Goal: Task Accomplishment & Management: Use online tool/utility

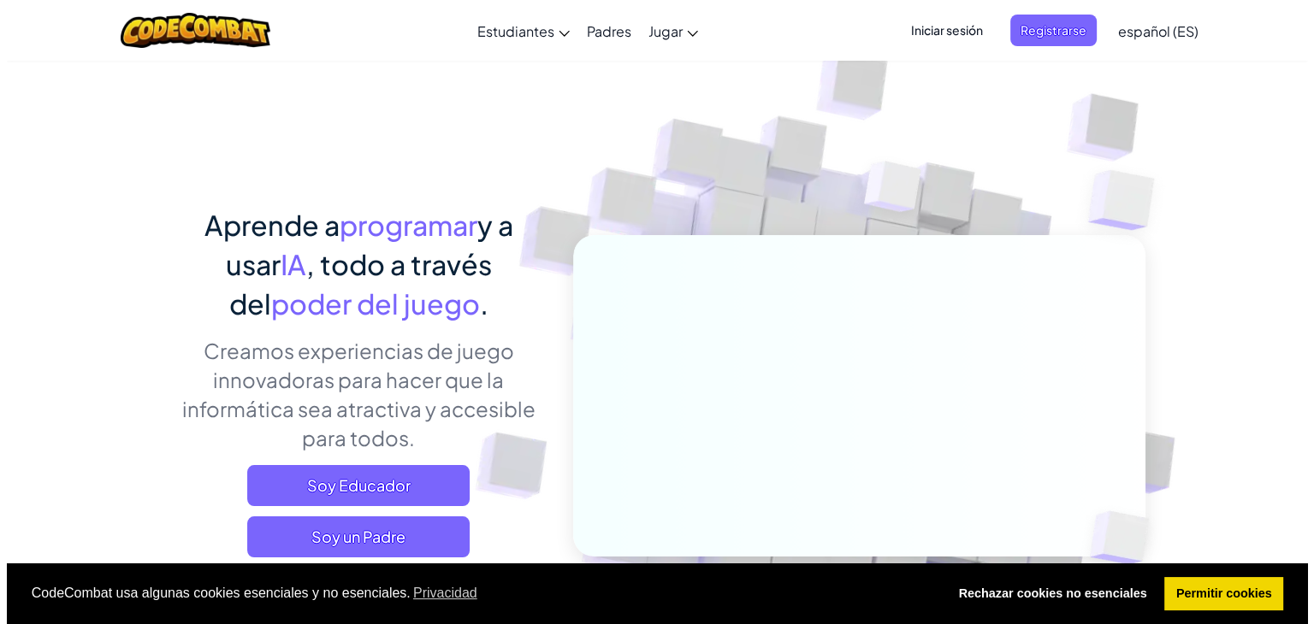
scroll to position [86, 0]
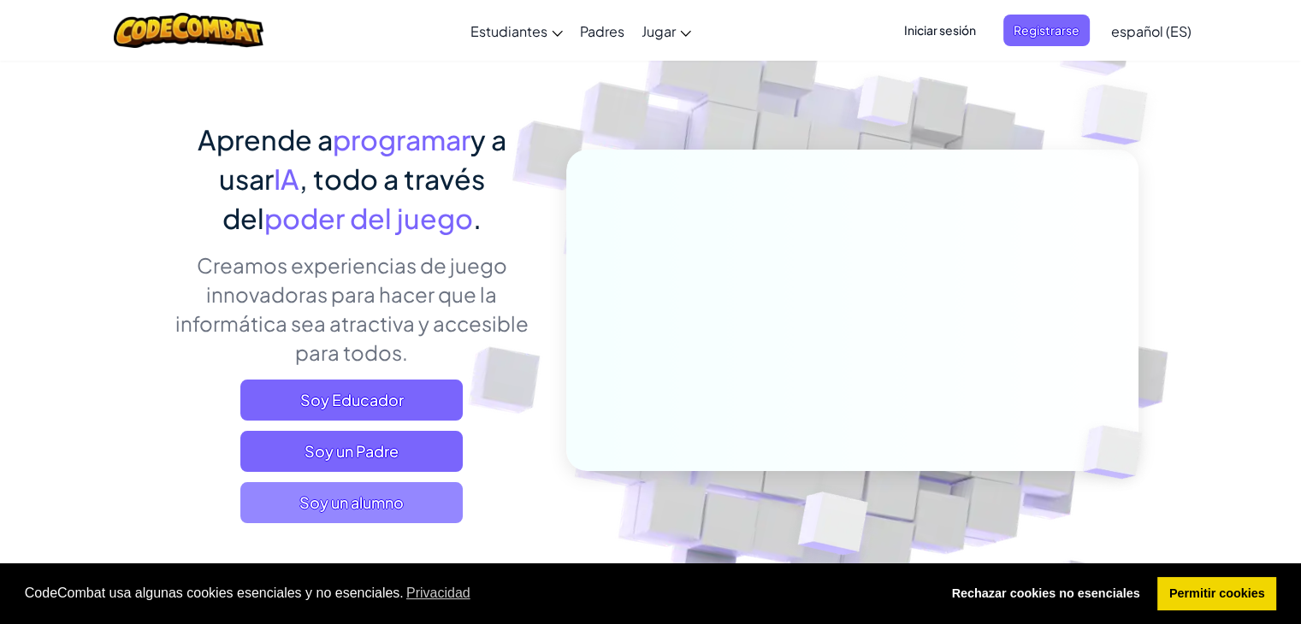
click at [400, 502] on span "Soy un alumno" at bounding box center [351, 502] width 222 height 41
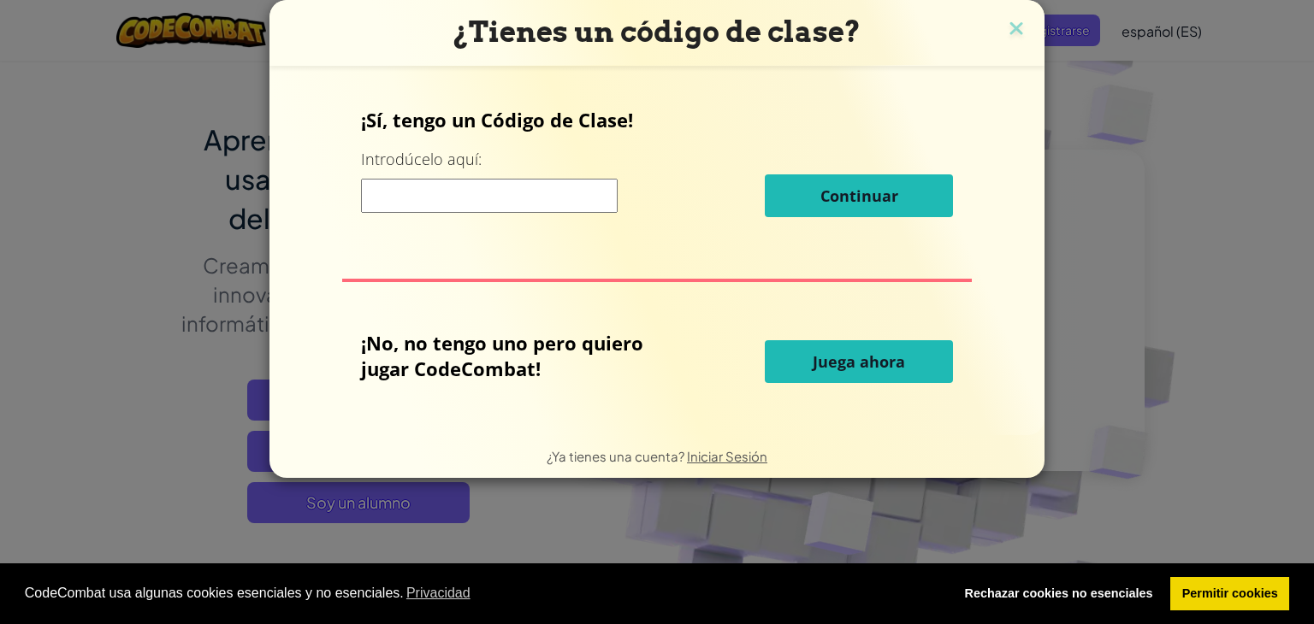
click at [838, 367] on span "Juega ahora" at bounding box center [859, 362] width 92 height 21
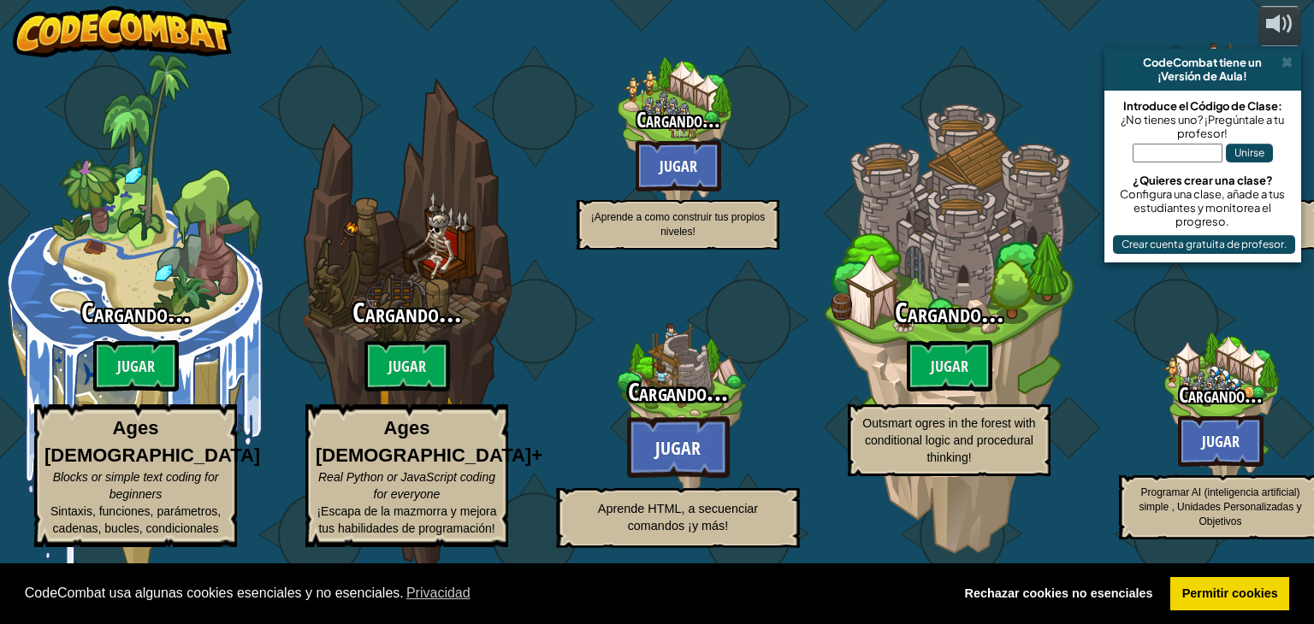
select select "es-ES"
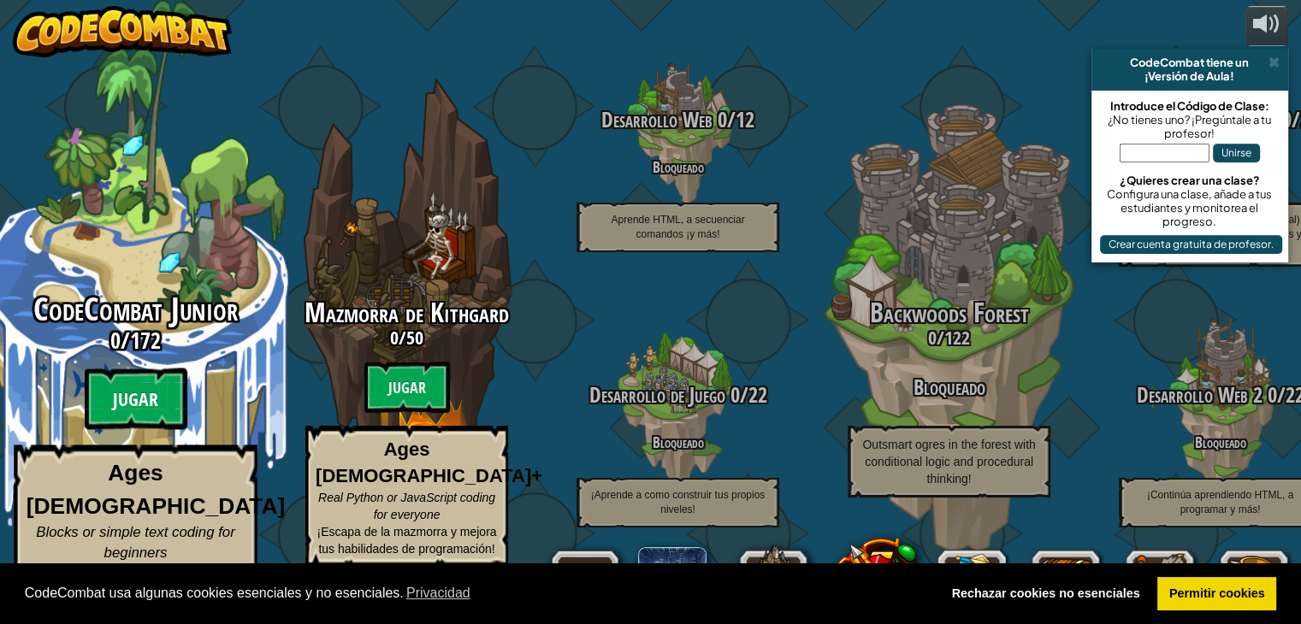
click at [144, 400] on btn "Jugar" at bounding box center [136, 400] width 103 height 62
select select "es-ES"
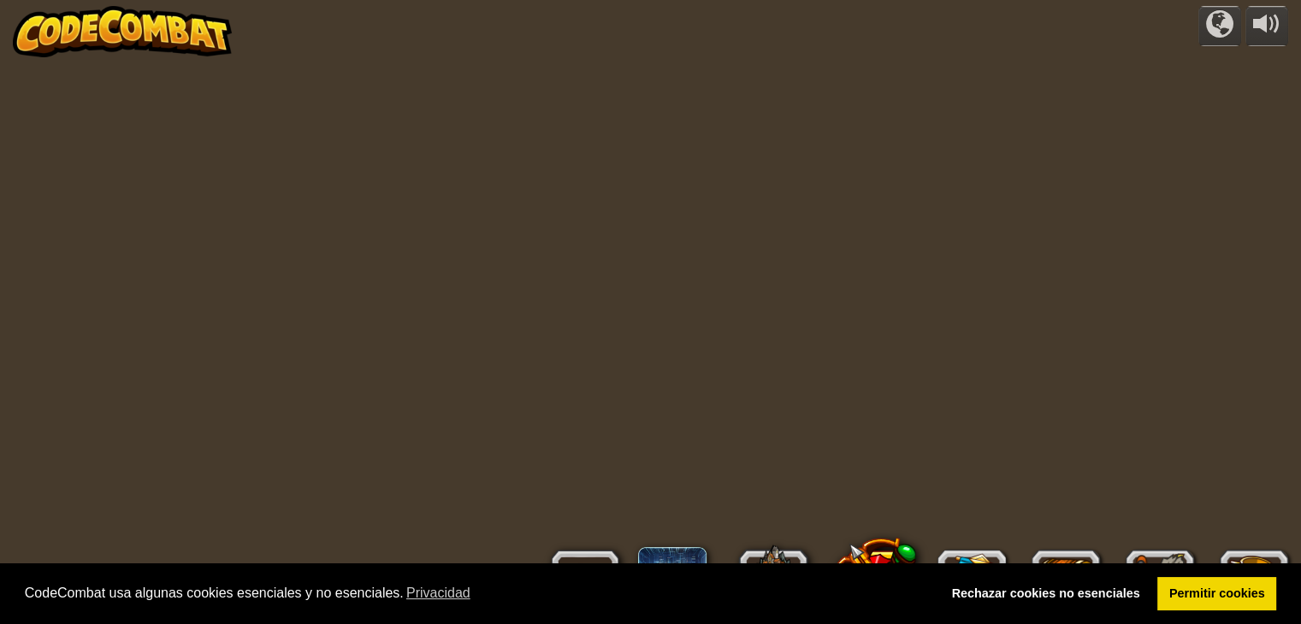
select select "es-ES"
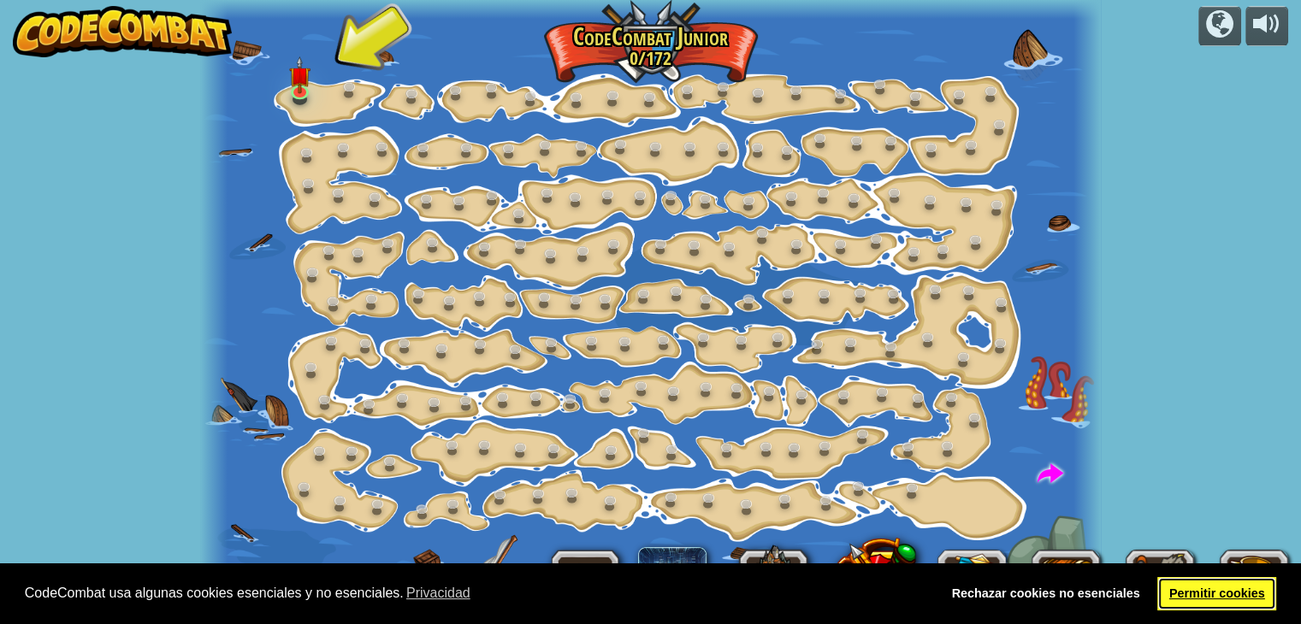
click at [1232, 589] on link "Permitir cookies" at bounding box center [1216, 594] width 119 height 34
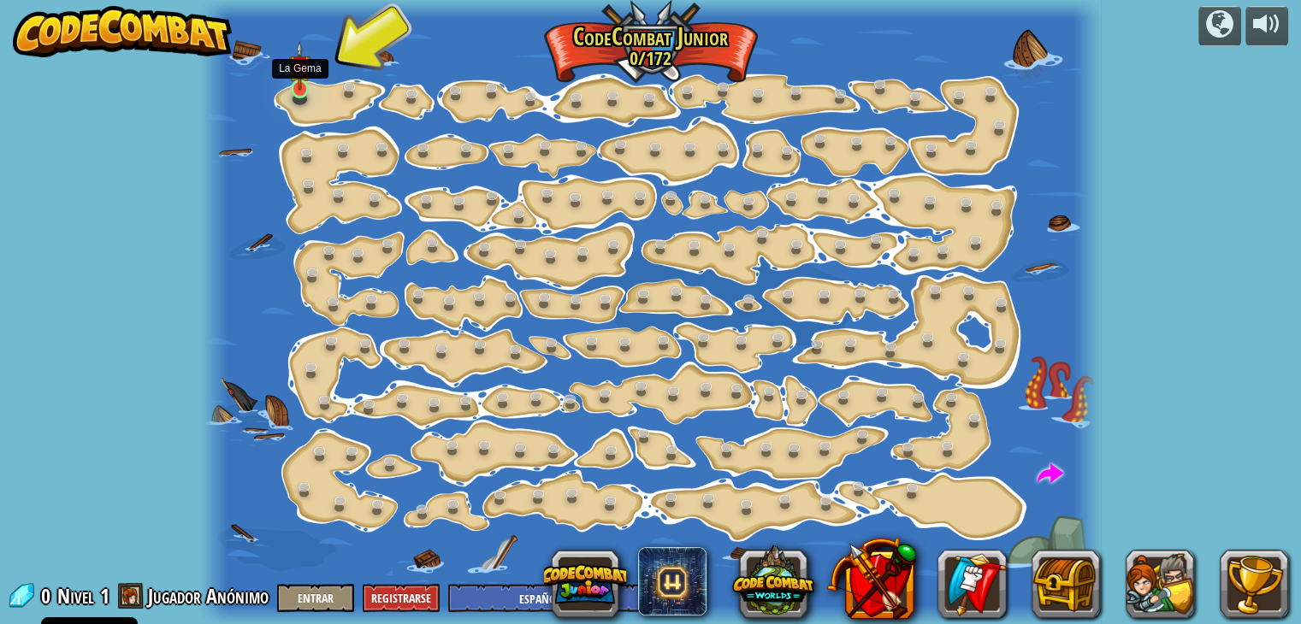
click at [299, 84] on img at bounding box center [300, 66] width 22 height 50
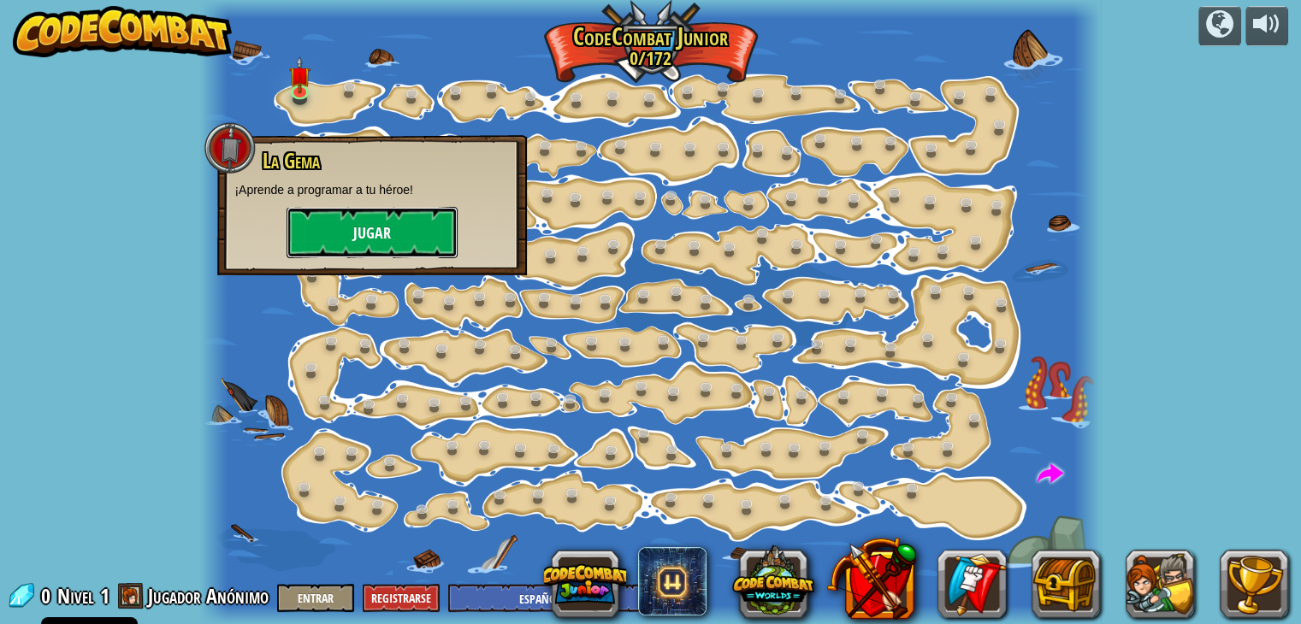
click at [358, 238] on button "Jugar" at bounding box center [372, 232] width 171 height 51
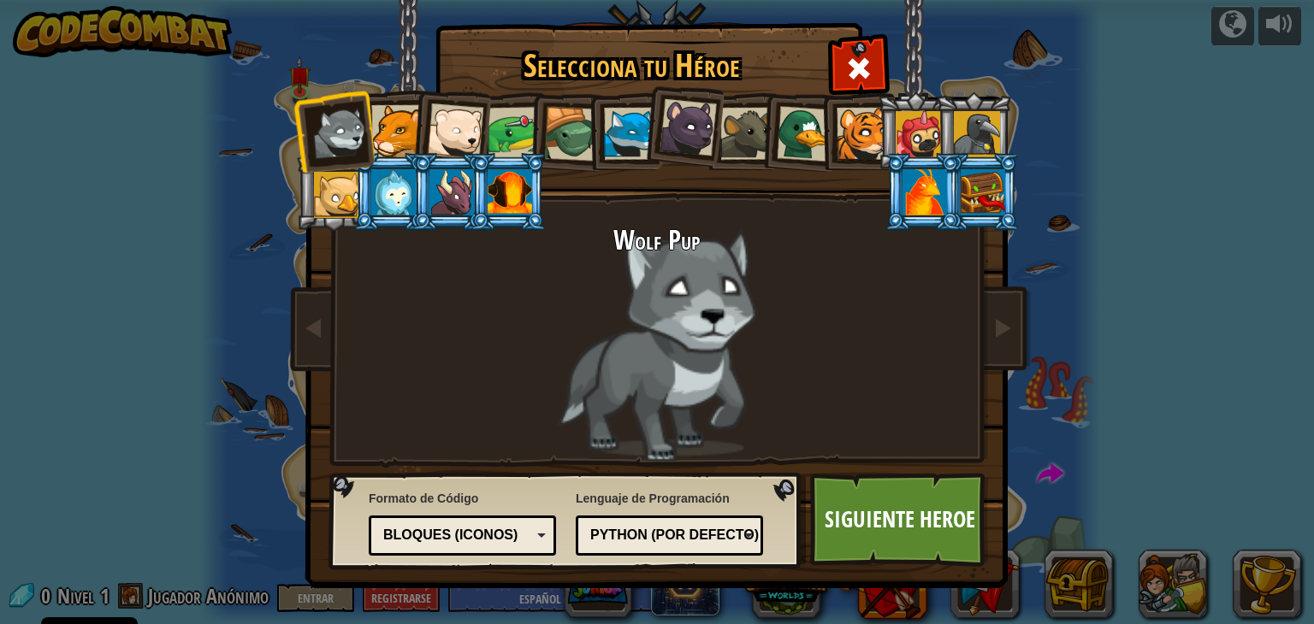
click at [506, 537] on div "Bloques (iconos)" at bounding box center [457, 536] width 148 height 20
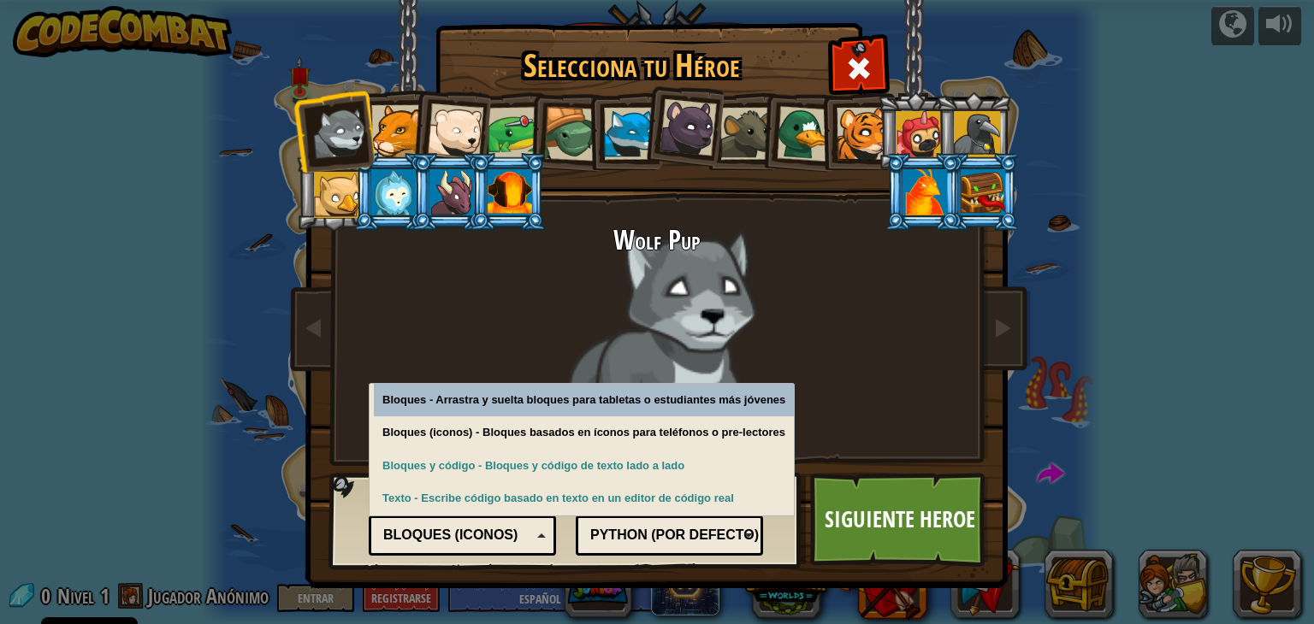
click at [633, 542] on div "Python (Por defecto)" at bounding box center [664, 536] width 148 height 20
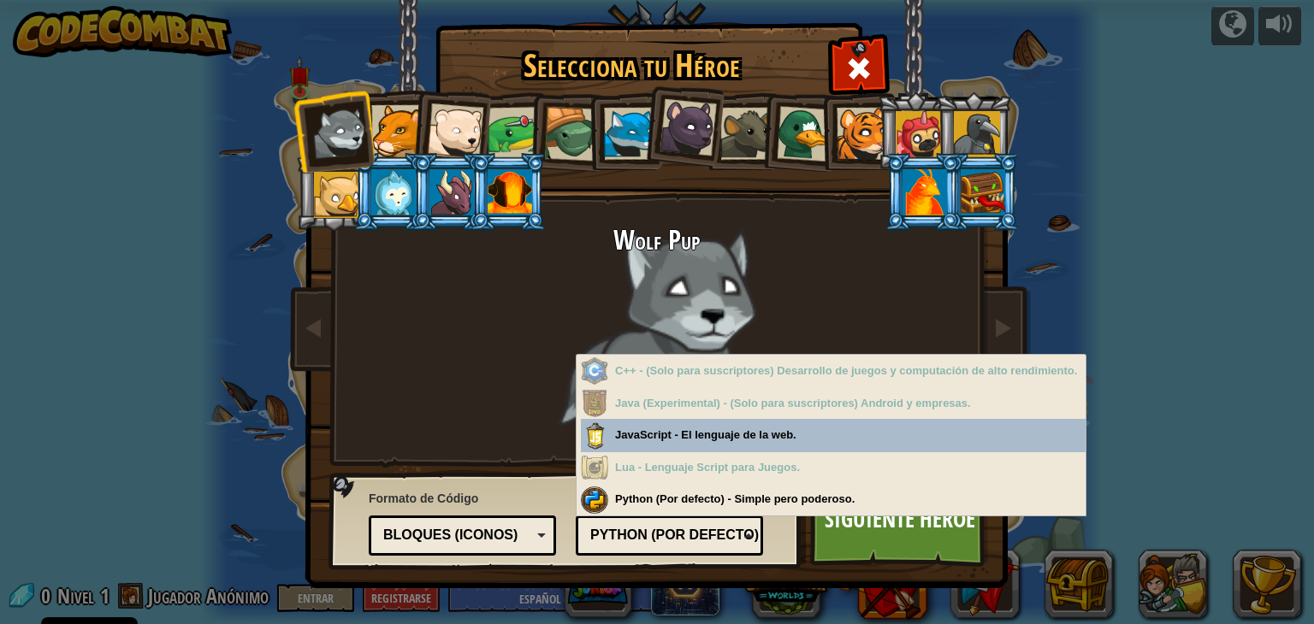
click at [633, 542] on div "Python (Por defecto)" at bounding box center [664, 536] width 148 height 20
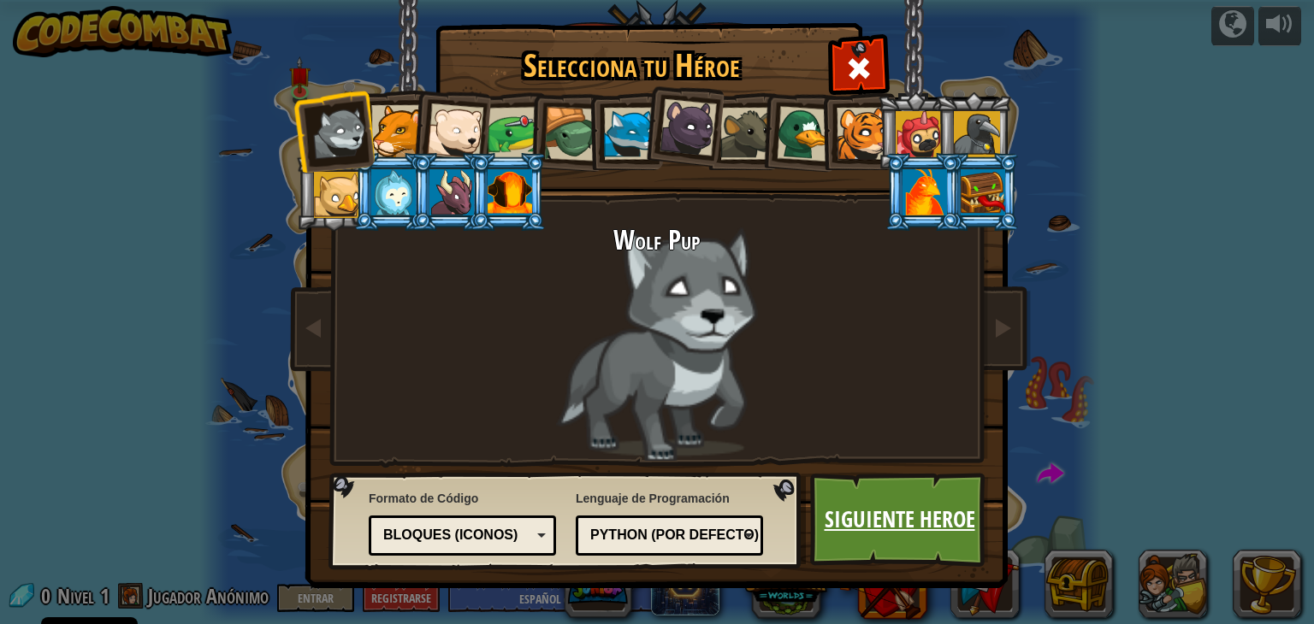
click at [869, 524] on link "Siguiente Heroe" at bounding box center [899, 520] width 179 height 94
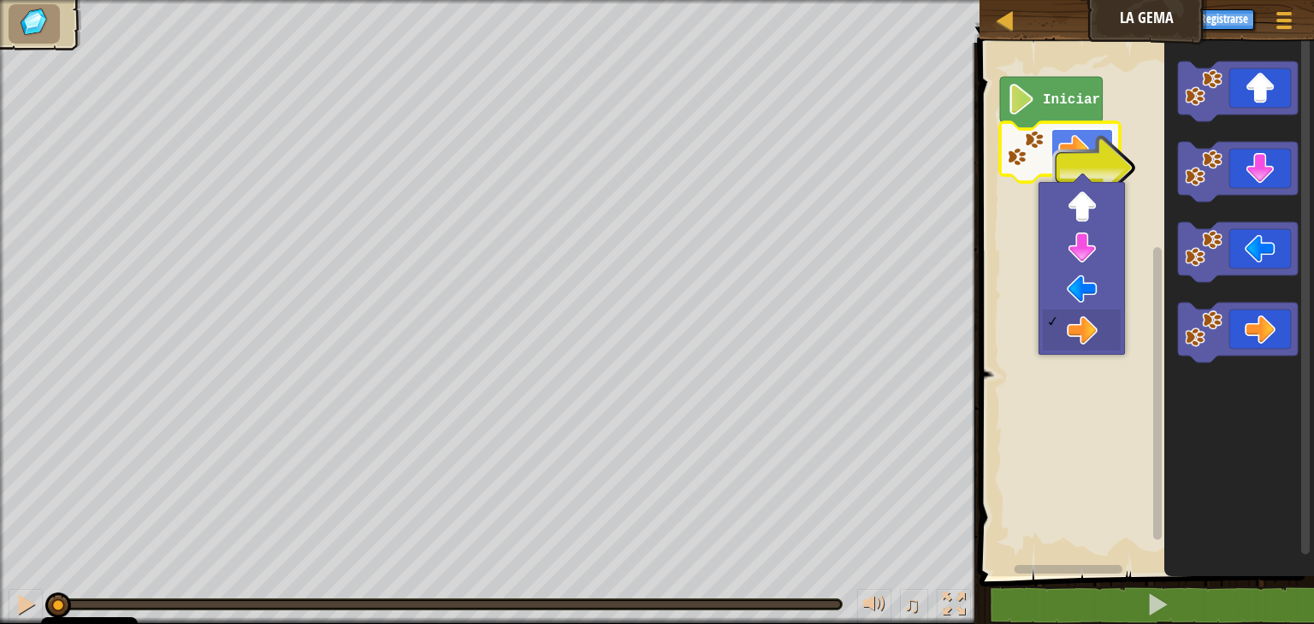
click at [1085, 149] on image "Espacio de trabajo de Blockly" at bounding box center [1073, 148] width 31 height 31
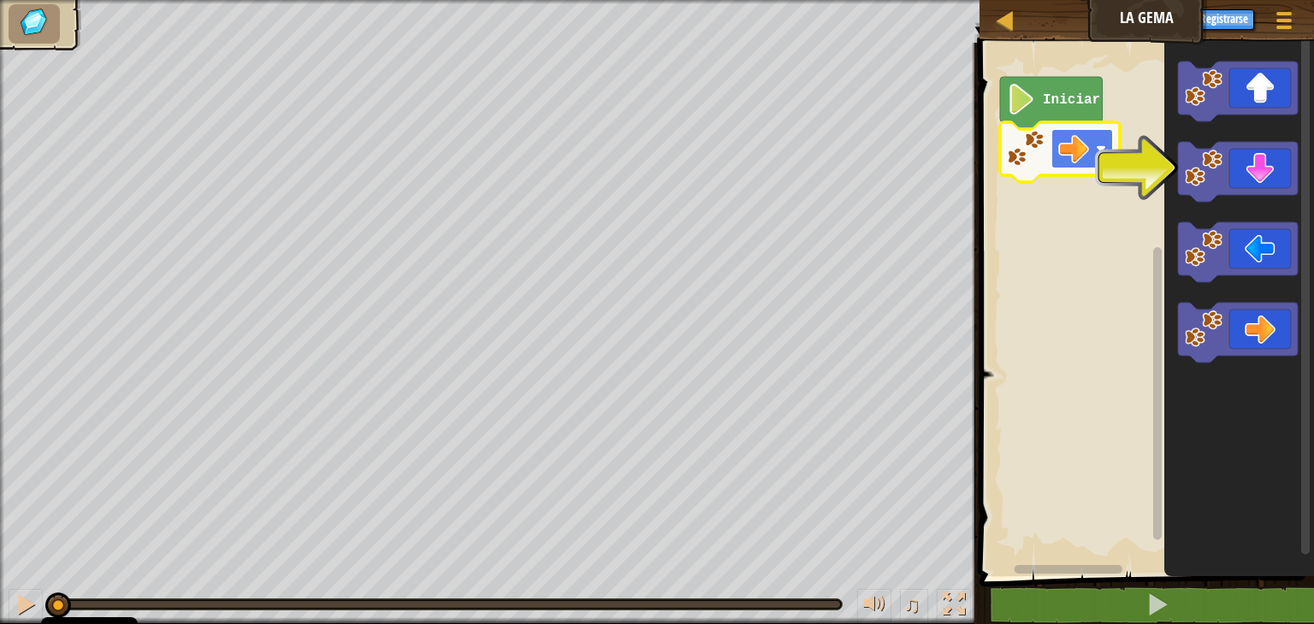
click at [1088, 145] on image "Espacio de trabajo de Blockly" at bounding box center [1073, 148] width 31 height 31
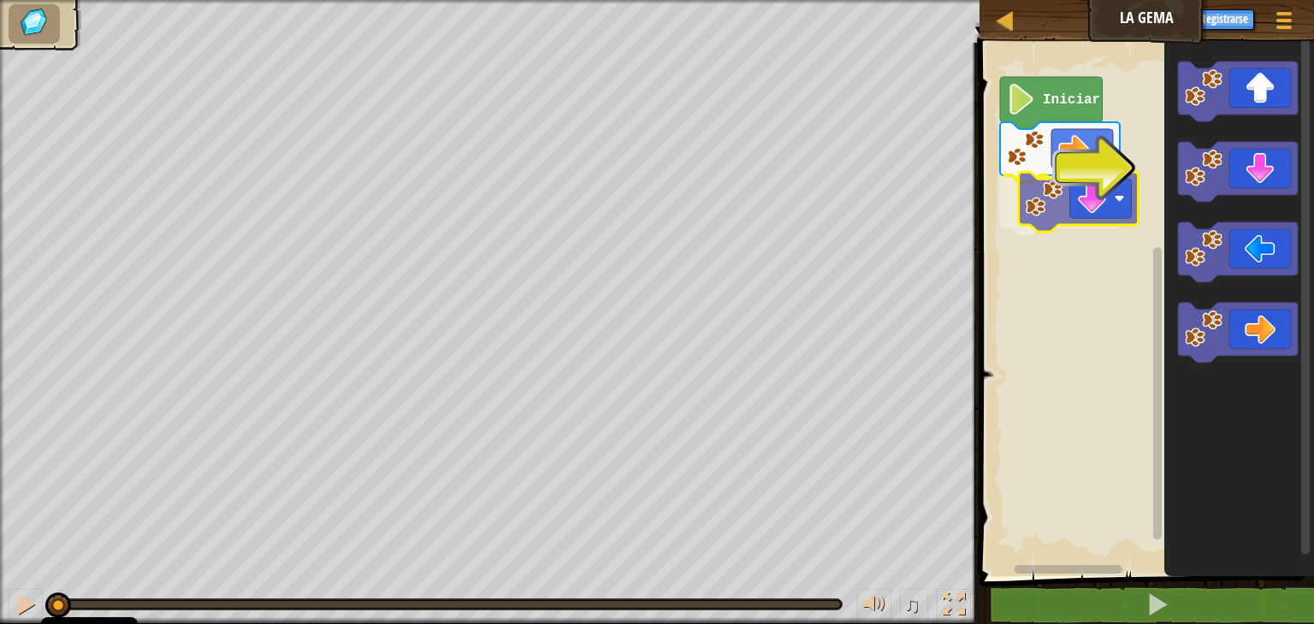
click at [1006, 204] on div "Iniciar" at bounding box center [1144, 305] width 340 height 542
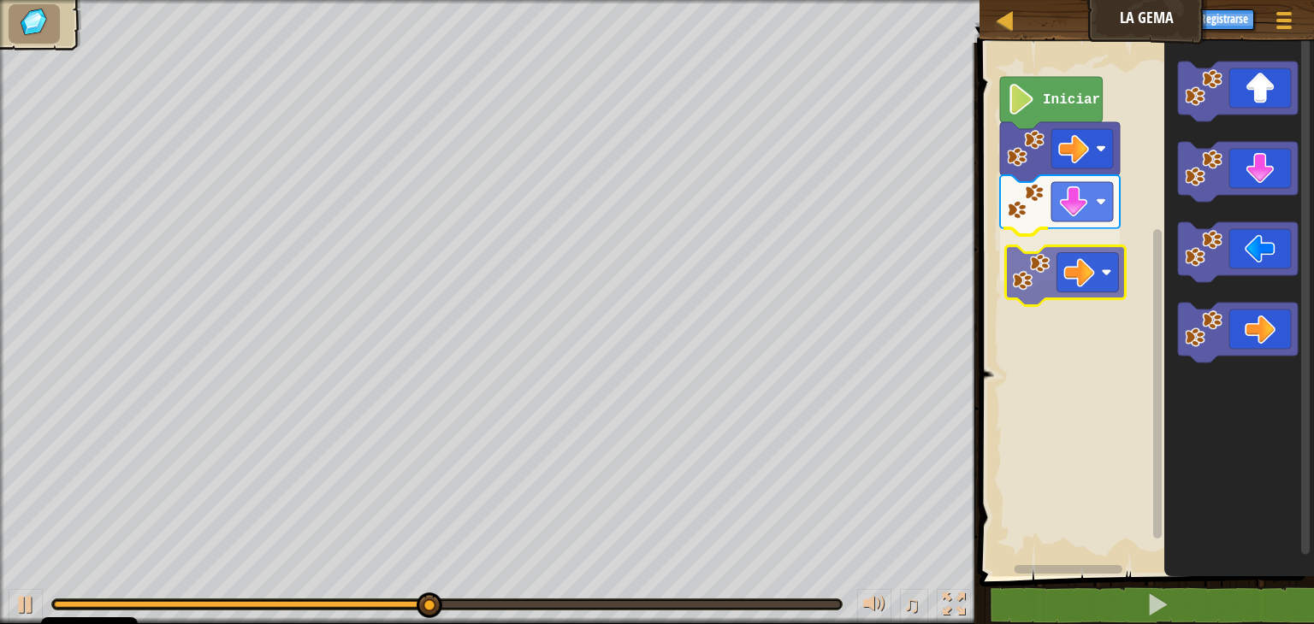
click at [1062, 275] on div "Iniciar" at bounding box center [1144, 305] width 340 height 542
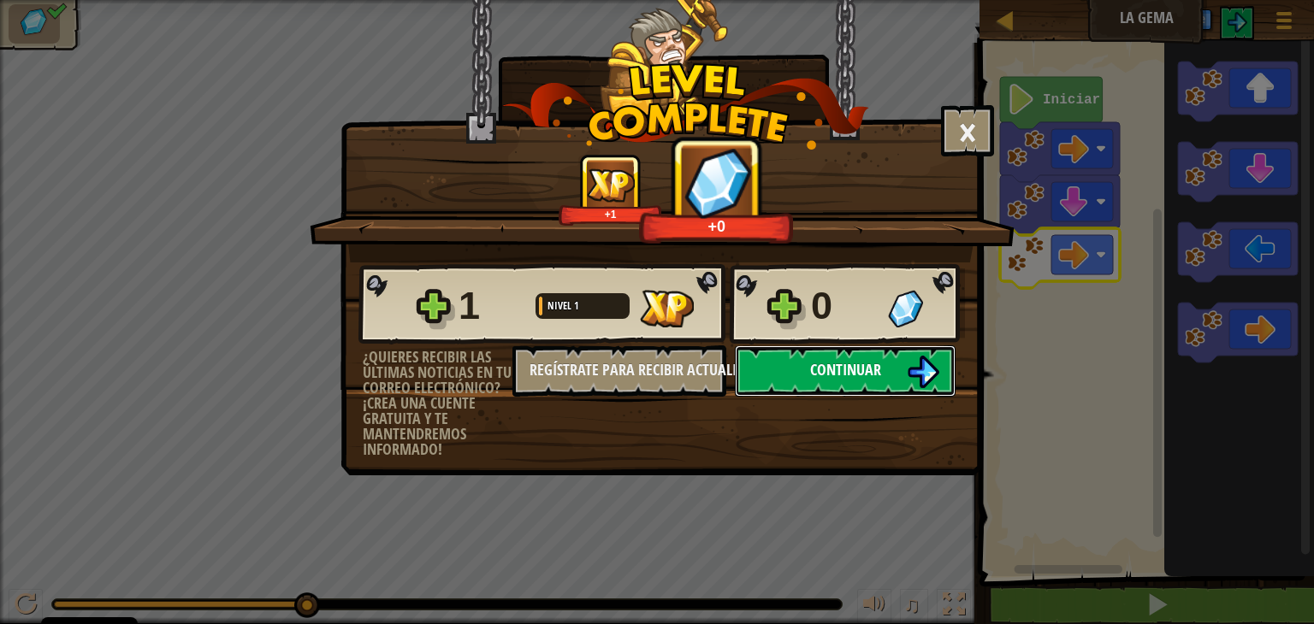
click at [814, 366] on span "Continuar" at bounding box center [845, 369] width 71 height 21
